Goal: Task Accomplishment & Management: Manage account settings

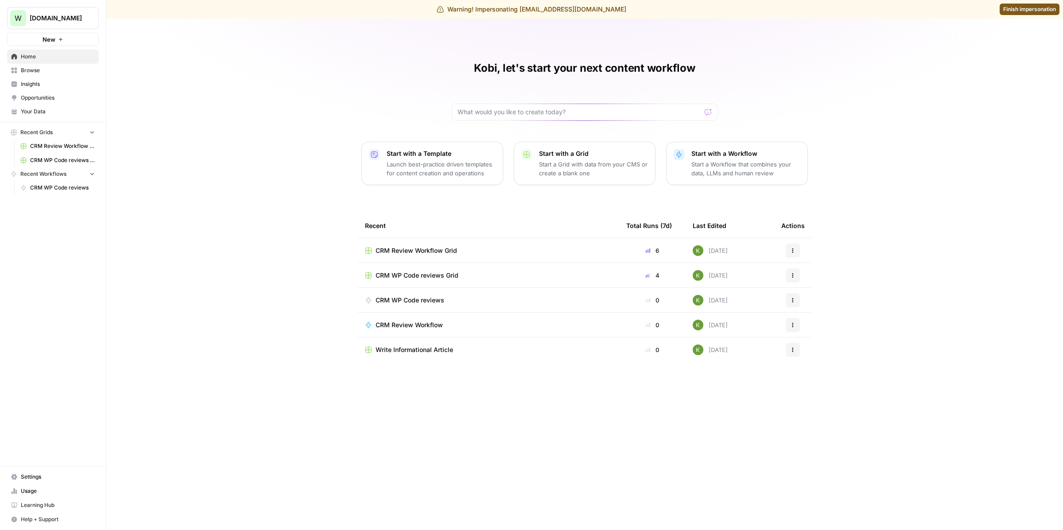
click at [25, 481] on span "Settings" at bounding box center [58, 477] width 74 height 8
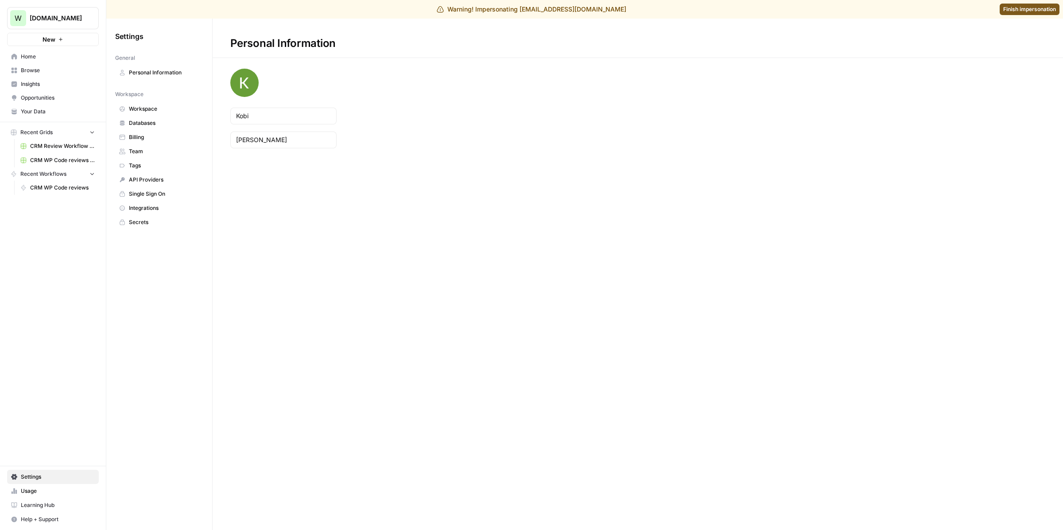
click at [158, 148] on span "Team" at bounding box center [164, 152] width 70 height 8
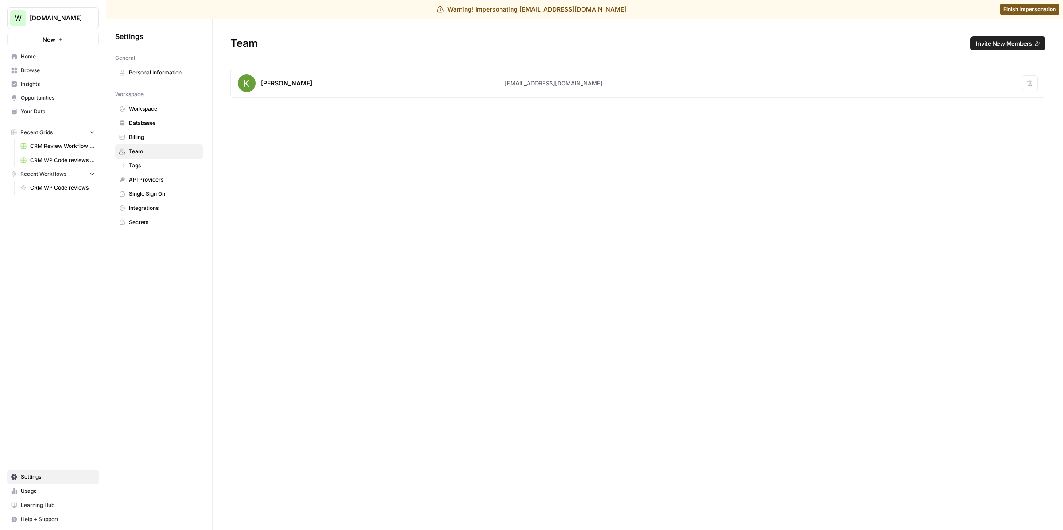
click at [1035, 37] on button "Invite New Members" at bounding box center [1008, 43] width 75 height 14
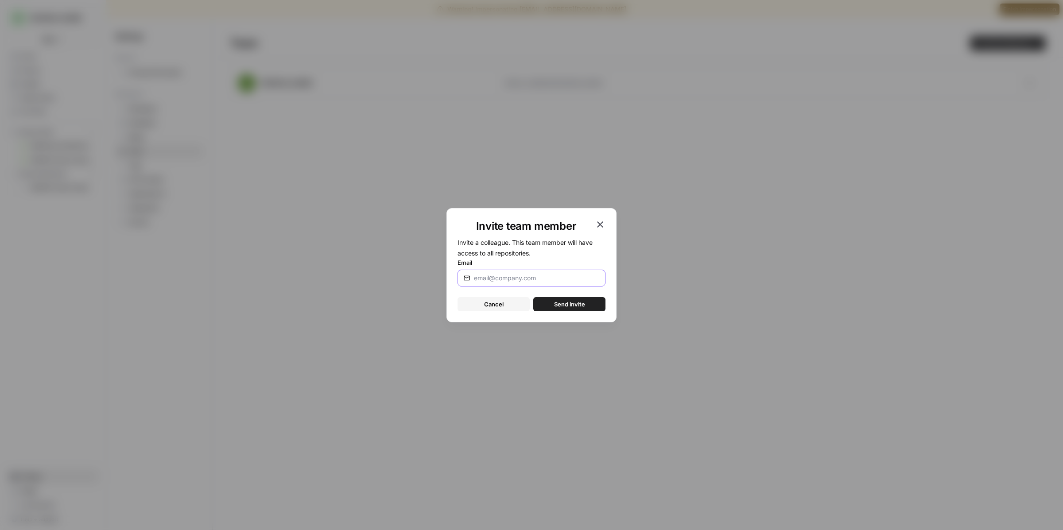
click at [592, 274] on input "Email" at bounding box center [537, 278] width 126 height 9
click at [586, 315] on div "Invite team member Invite a colleague. This team member will have access to all…" at bounding box center [532, 265] width 170 height 114
click at [549, 272] on div "lily." at bounding box center [532, 278] width 148 height 17
type input "[EMAIL_ADDRESS][PERSON_NAME][DOMAIN_NAME]"
click at [566, 302] on span "Send invite" at bounding box center [569, 304] width 31 height 9
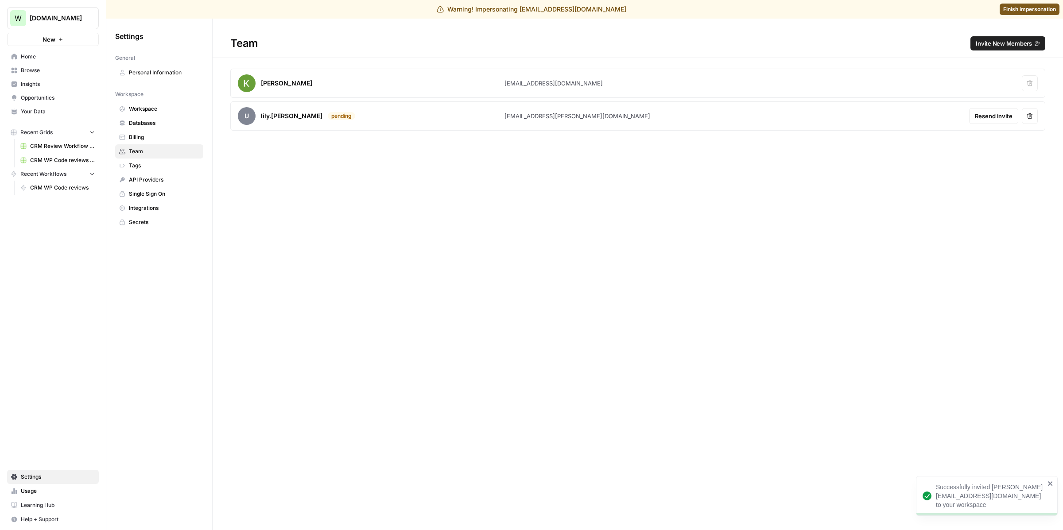
click at [1038, 13] on link "Finish impersonation" at bounding box center [1030, 10] width 60 height 12
